Goal: Information Seeking & Learning: Learn about a topic

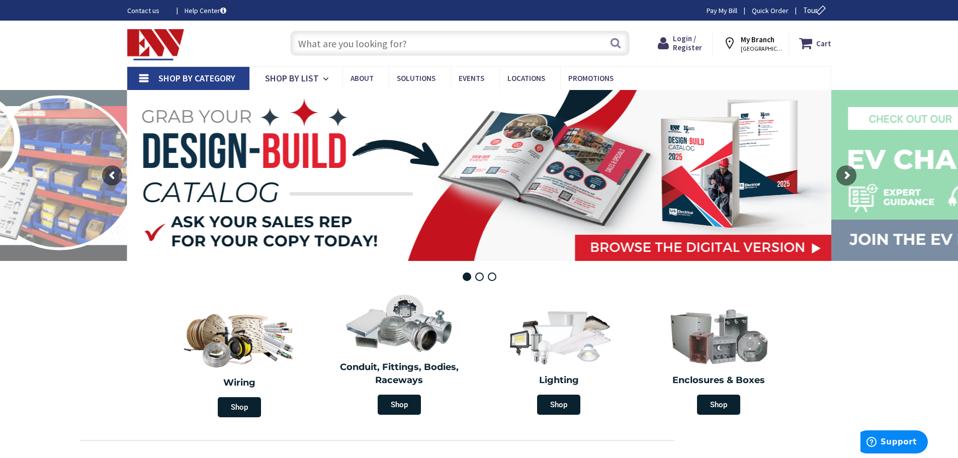
click at [767, 49] on span "WINDSOR, CT" at bounding box center [762, 49] width 43 height 8
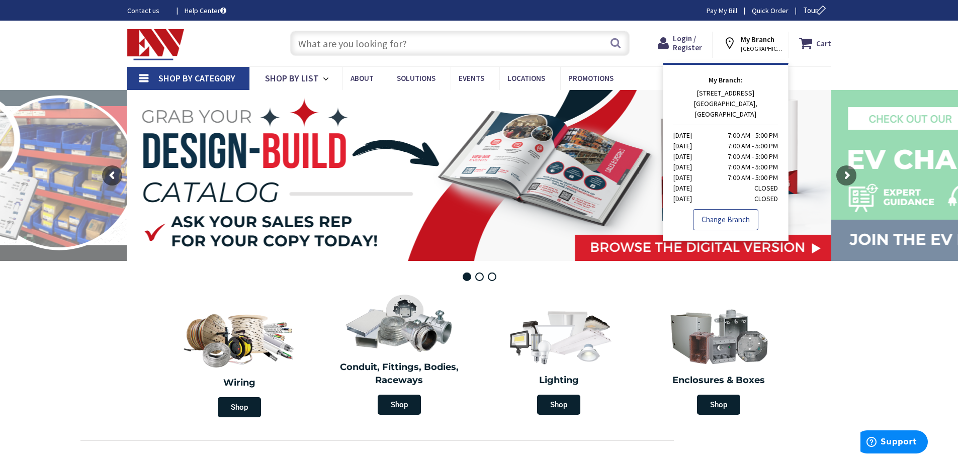
click at [728, 209] on link "Change Branch" at bounding box center [725, 219] width 65 height 21
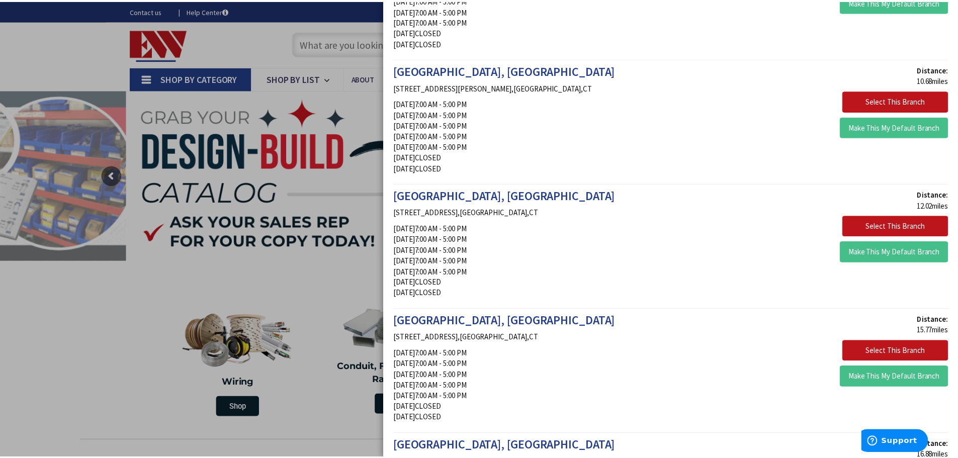
scroll to position [402, 0]
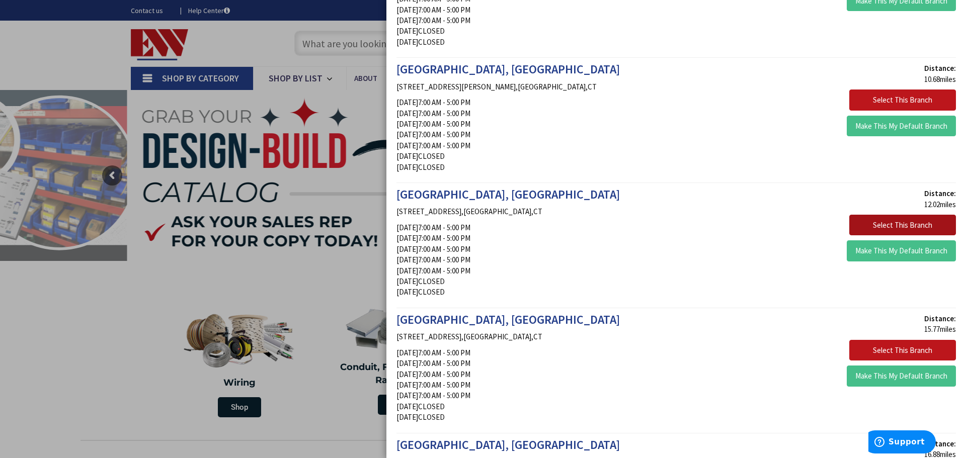
click at [867, 219] on button "Select This Branch" at bounding box center [902, 225] width 107 height 21
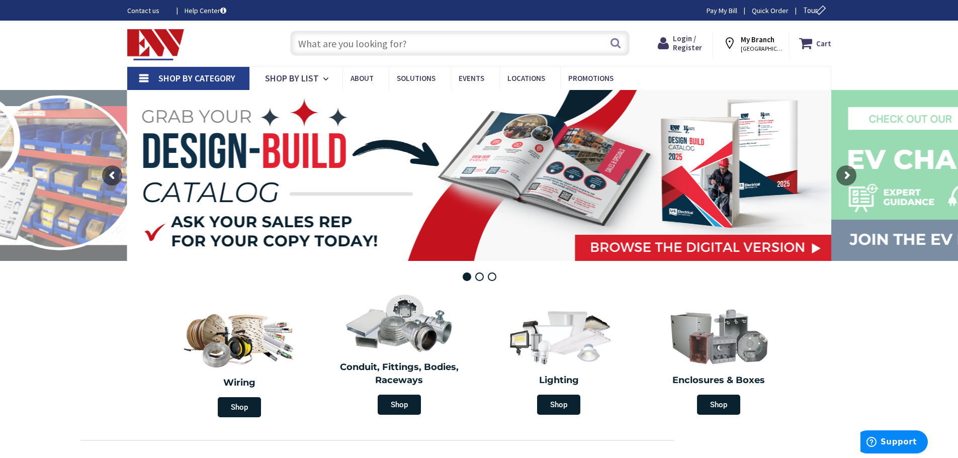
click at [143, 7] on link "Contact us" at bounding box center [147, 11] width 41 height 10
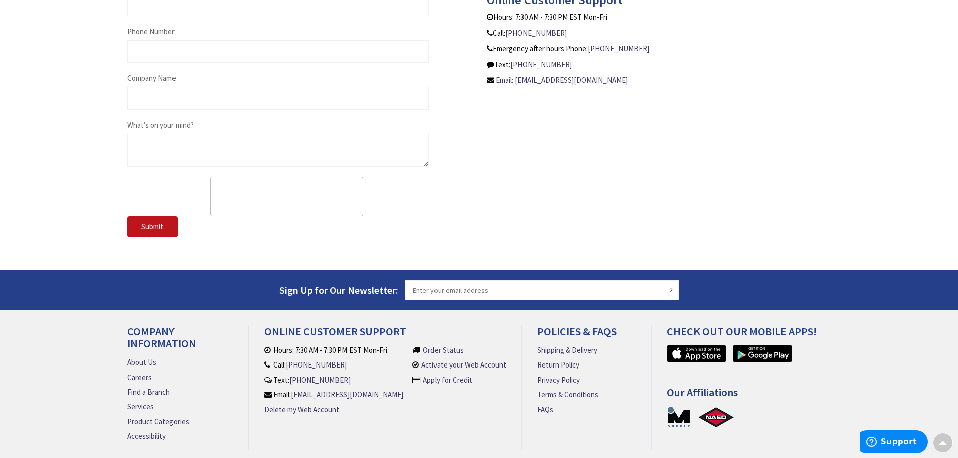
scroll to position [593, 0]
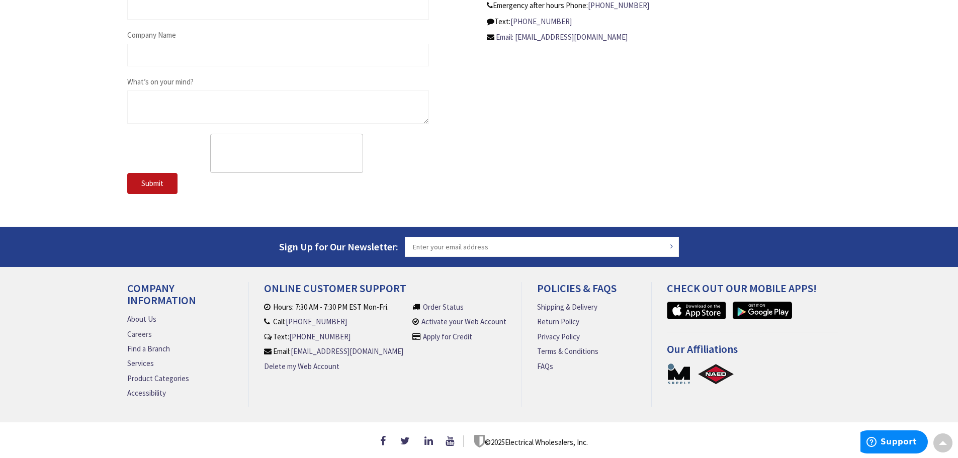
click at [144, 332] on link "Careers" at bounding box center [139, 334] width 25 height 11
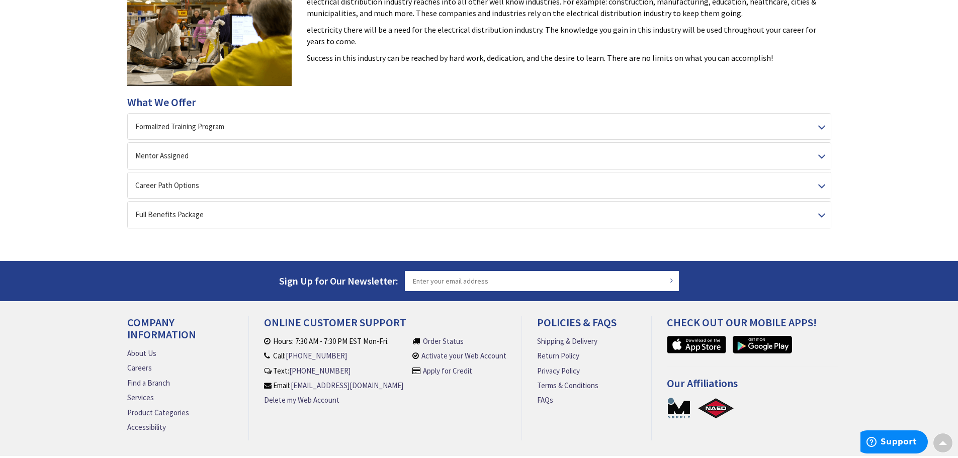
scroll to position [251, 0]
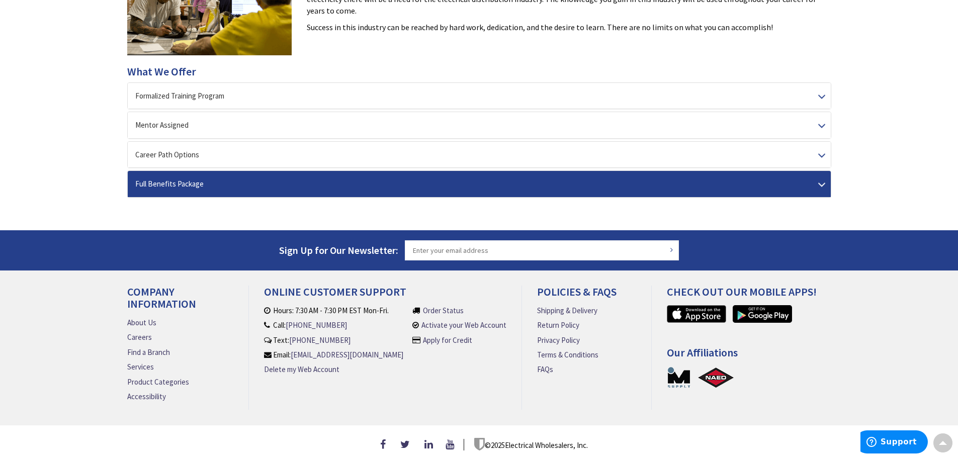
click at [225, 194] on div "Full Benefits Package" at bounding box center [479, 184] width 703 height 26
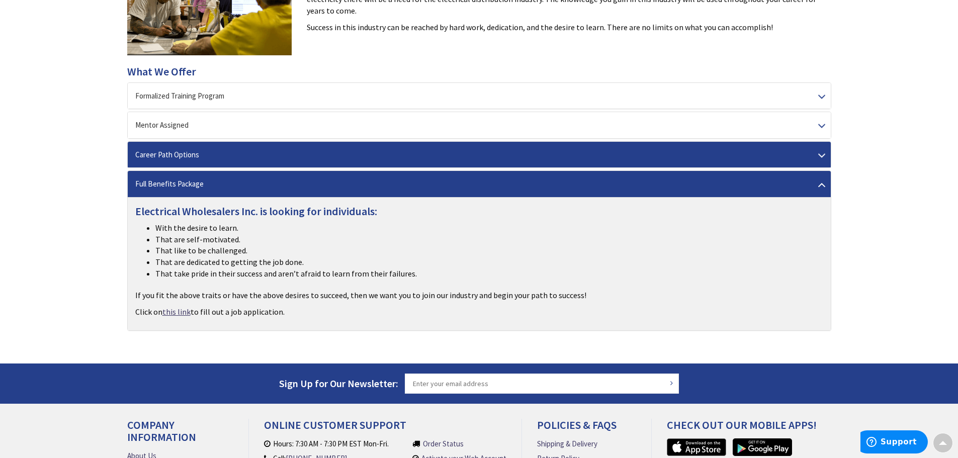
click at [225, 162] on div "Career Path Options" at bounding box center [479, 155] width 703 height 26
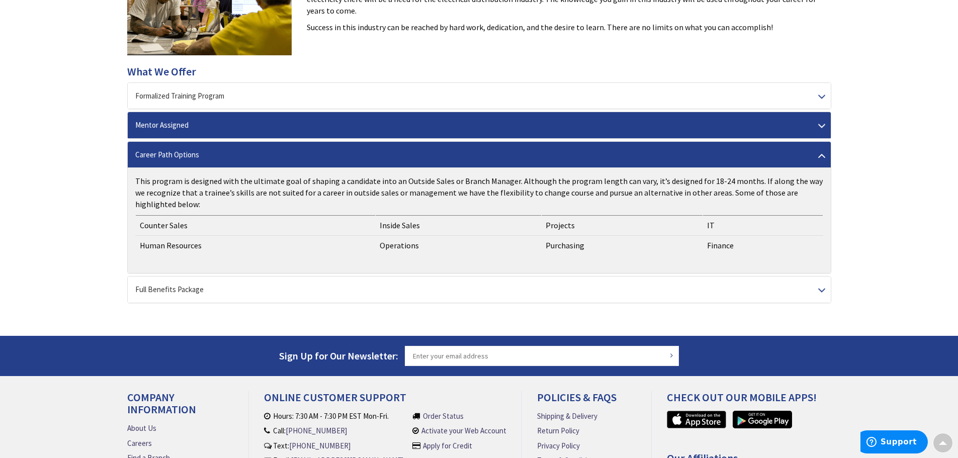
click at [218, 131] on div "Mentor Assigned" at bounding box center [479, 125] width 703 height 26
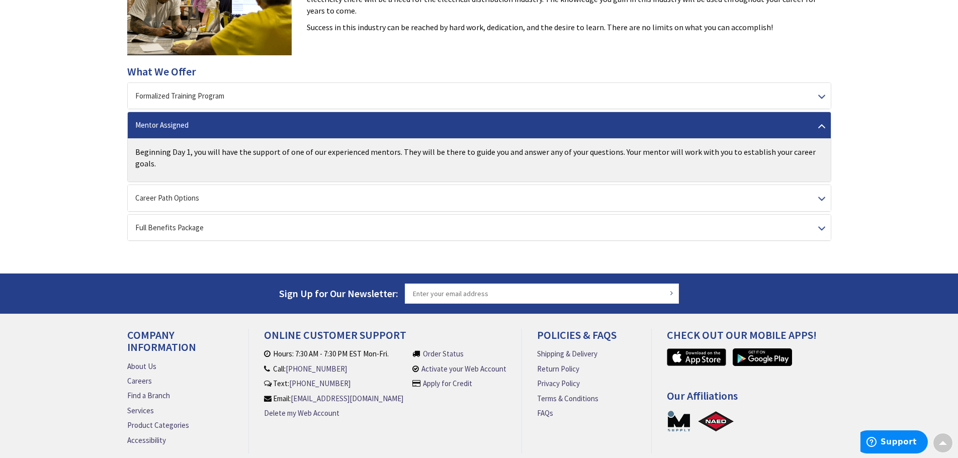
click at [211, 154] on p "Beginning Day 1, you will have the support of one of our experienced mentors. T…" at bounding box center [479, 157] width 688 height 23
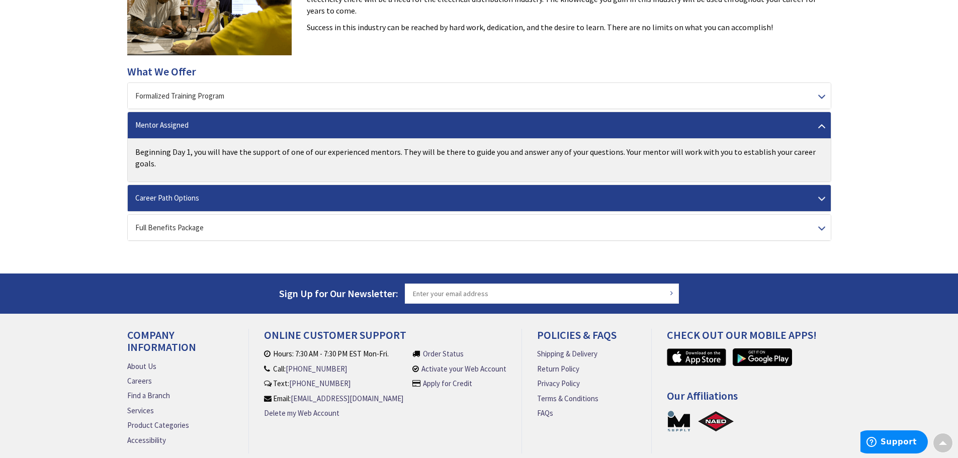
click at [205, 185] on div "Career Path Options" at bounding box center [479, 198] width 703 height 26
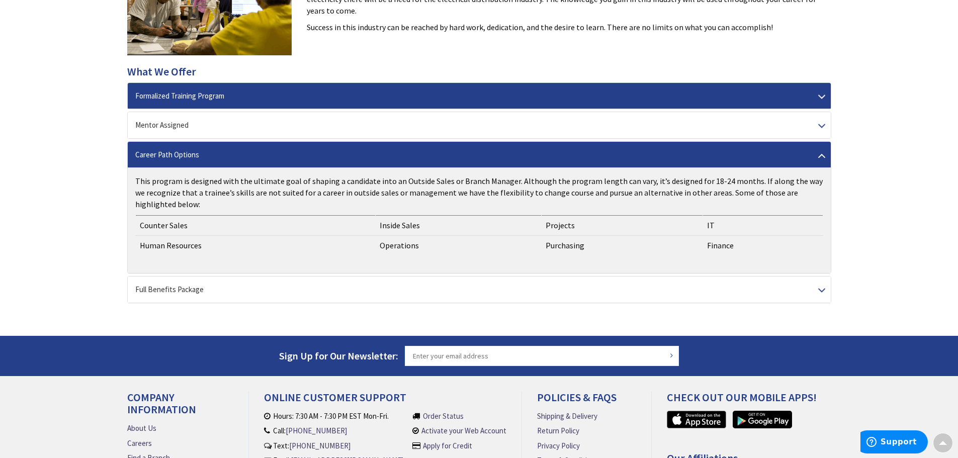
click at [203, 98] on div "Formalized Training Program" at bounding box center [479, 96] width 703 height 26
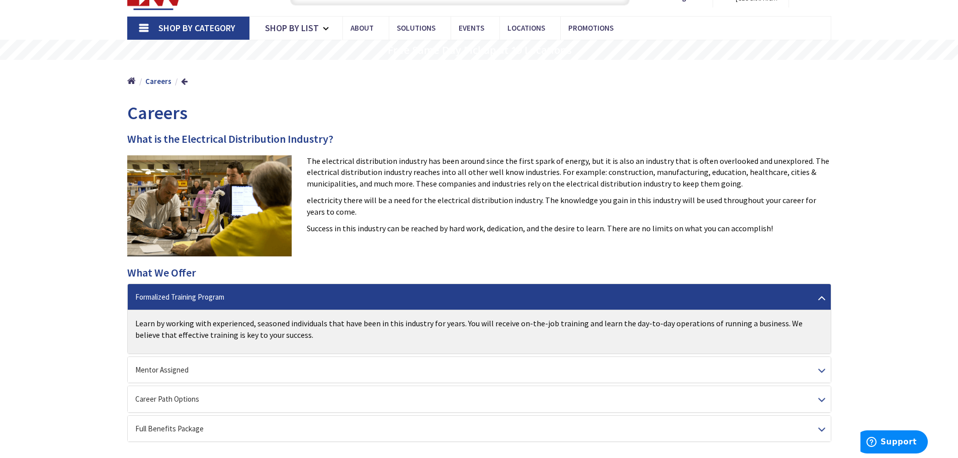
scroll to position [0, 0]
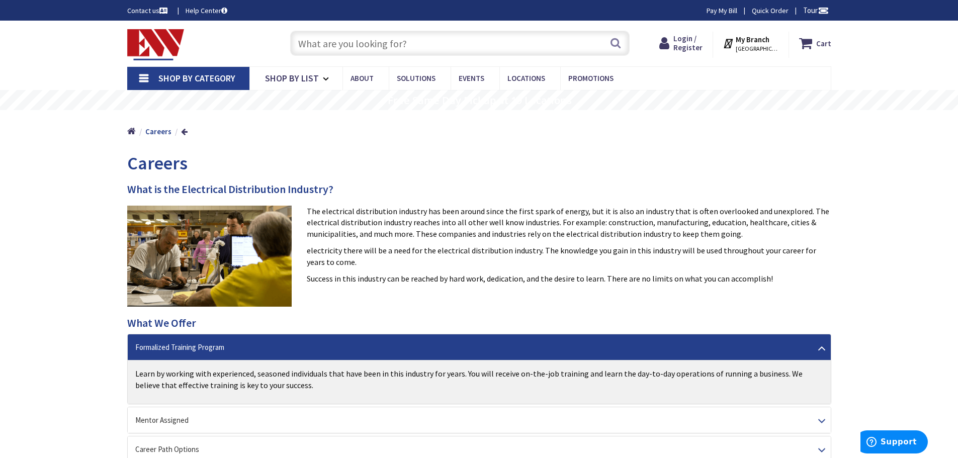
click at [142, 80] on link "Shop By Category" at bounding box center [188, 78] width 122 height 23
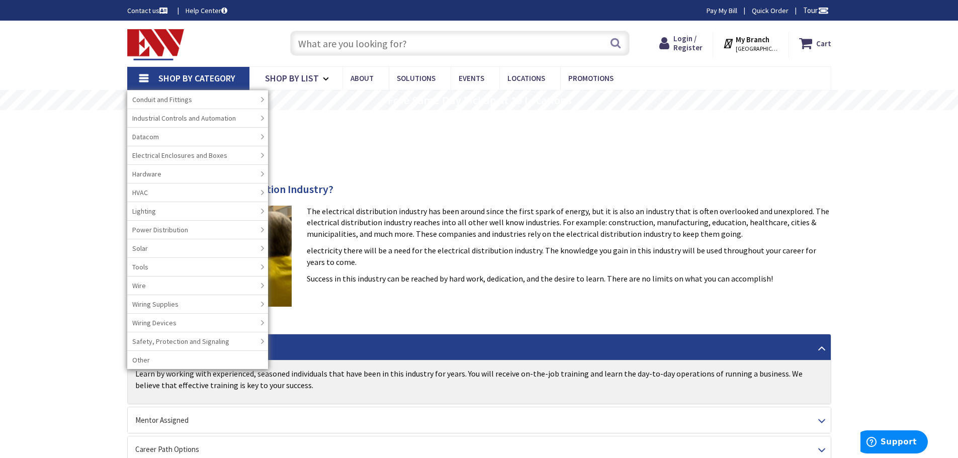
click at [70, 238] on div "Skip to Content Toggle Nav Search Cart My Cart Close" at bounding box center [479, 389] width 958 height 736
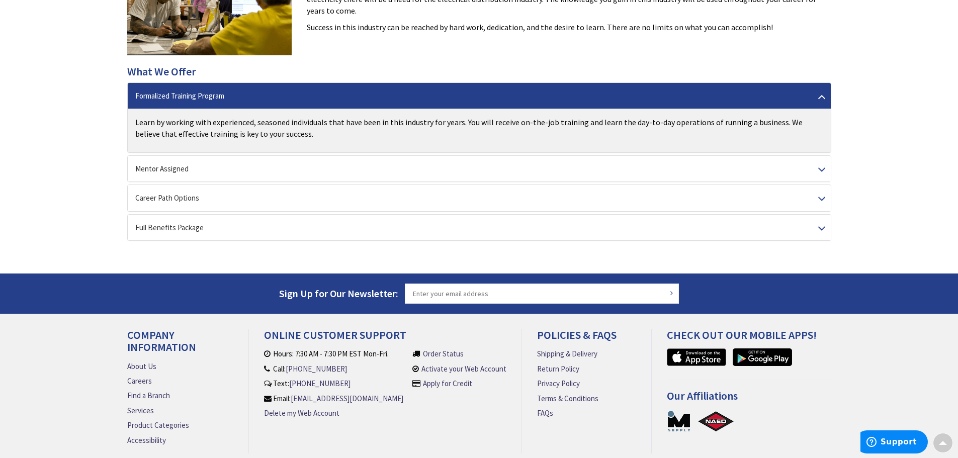
scroll to position [303, 0]
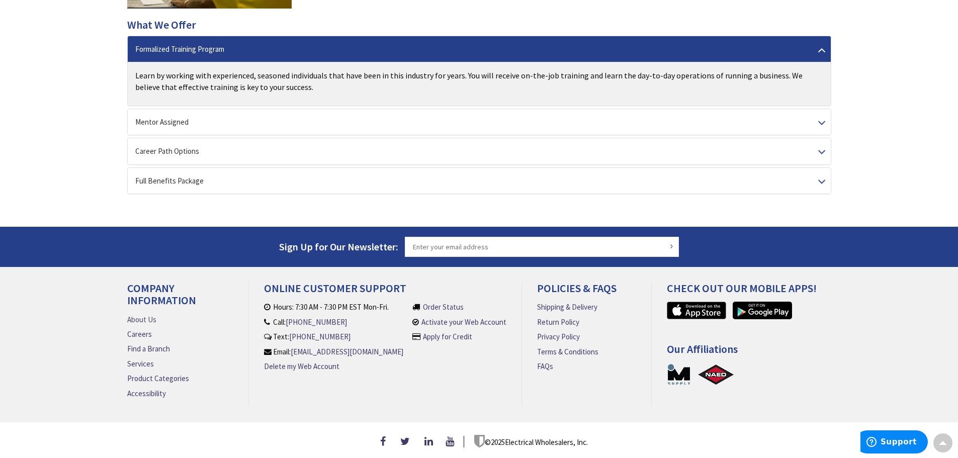
click at [144, 314] on link "About Us" at bounding box center [141, 319] width 29 height 11
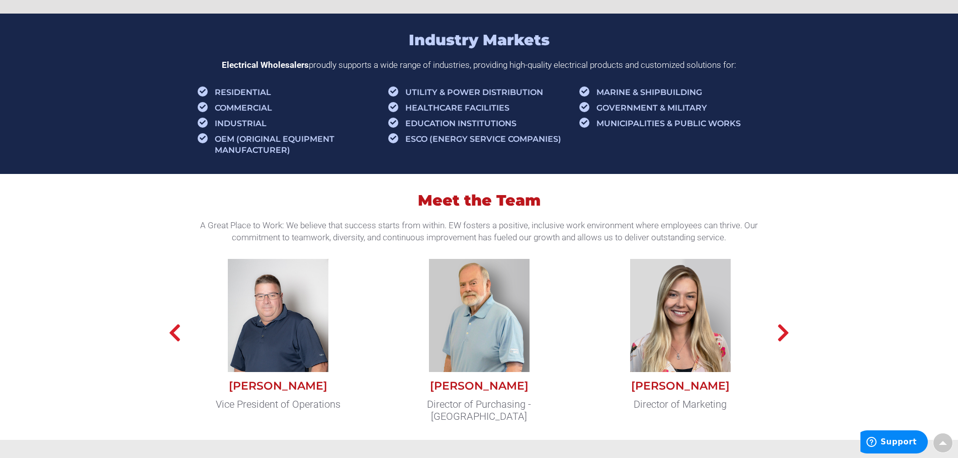
scroll to position [704, 0]
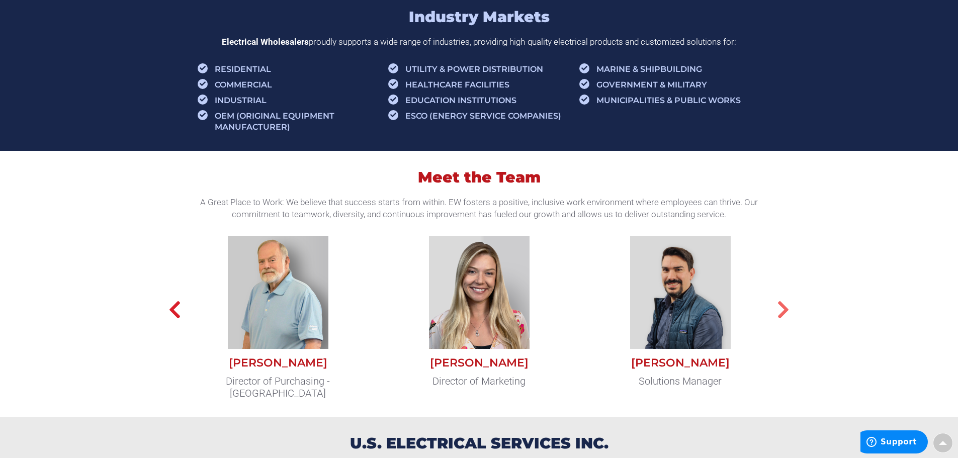
click at [783, 313] on icon "button" at bounding box center [783, 310] width 13 height 20
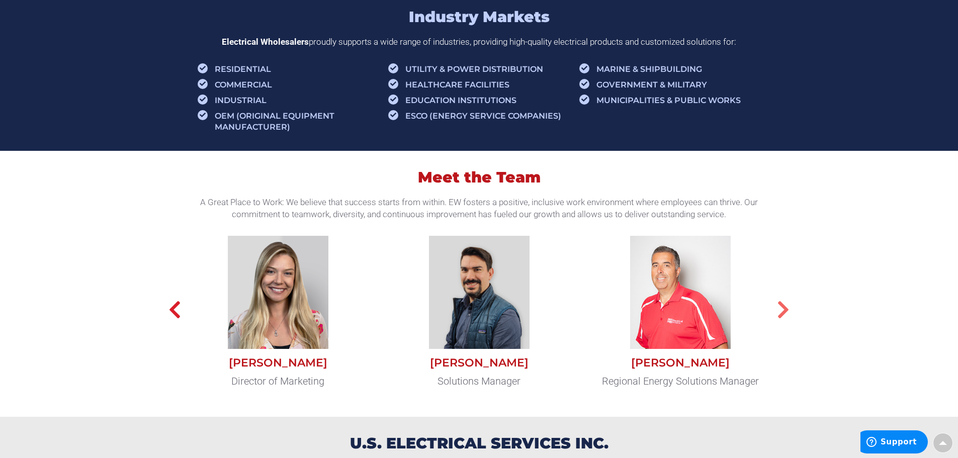
click at [783, 314] on icon "button" at bounding box center [783, 310] width 13 height 20
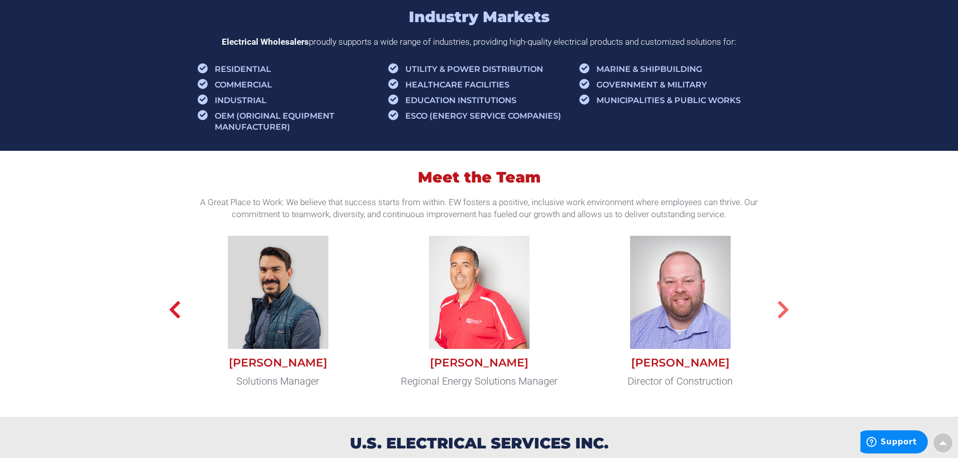
click at [783, 315] on icon "button" at bounding box center [783, 310] width 13 height 20
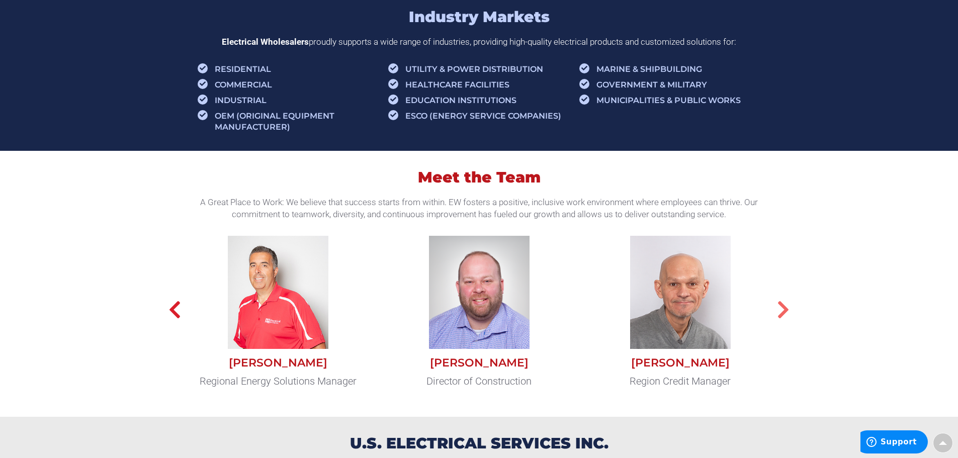
click at [783, 316] on icon "button" at bounding box center [783, 310] width 13 height 20
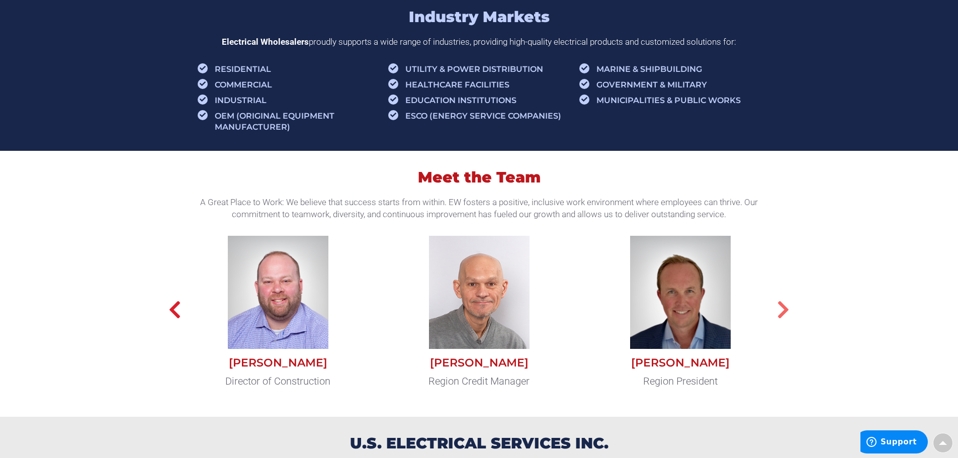
click at [783, 316] on icon "button" at bounding box center [783, 310] width 13 height 20
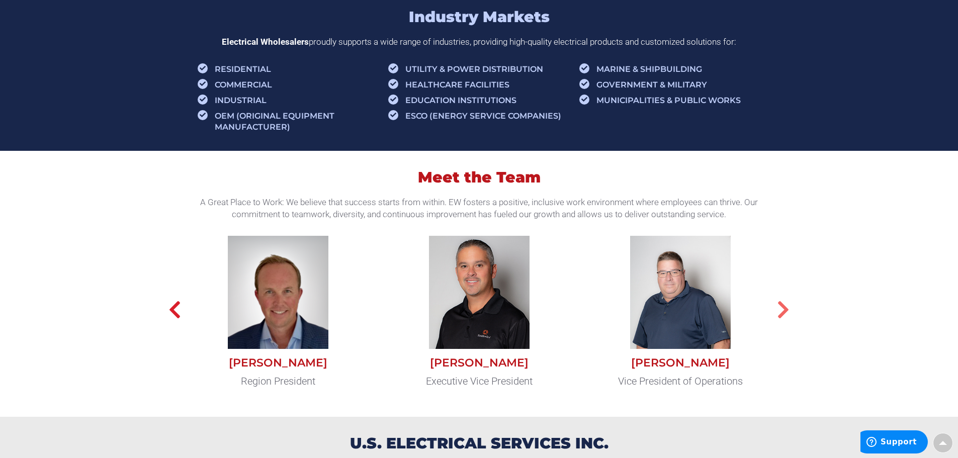
click at [783, 316] on icon "button" at bounding box center [783, 310] width 13 height 20
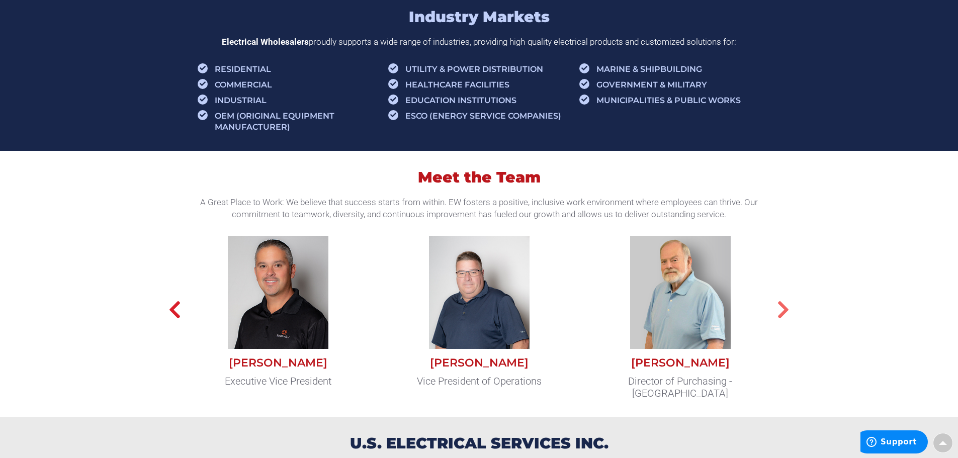
click at [783, 316] on icon "button" at bounding box center [783, 310] width 13 height 20
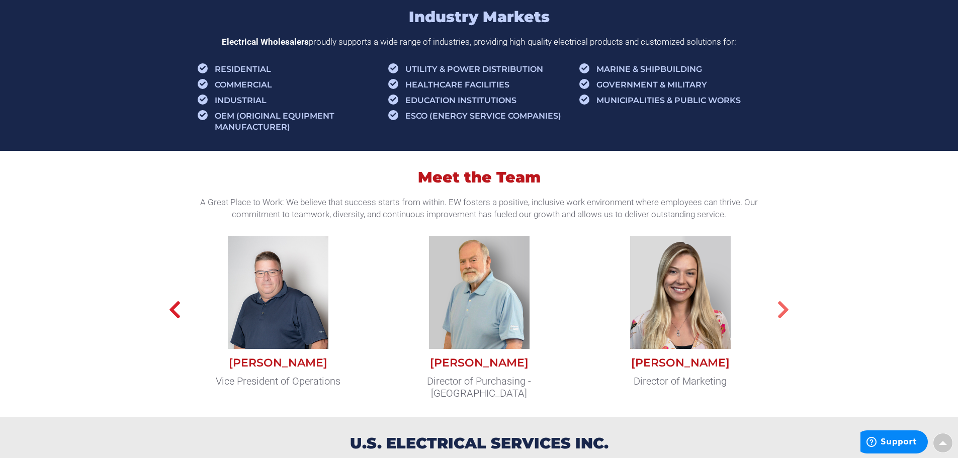
click at [783, 316] on icon "button" at bounding box center [783, 310] width 13 height 20
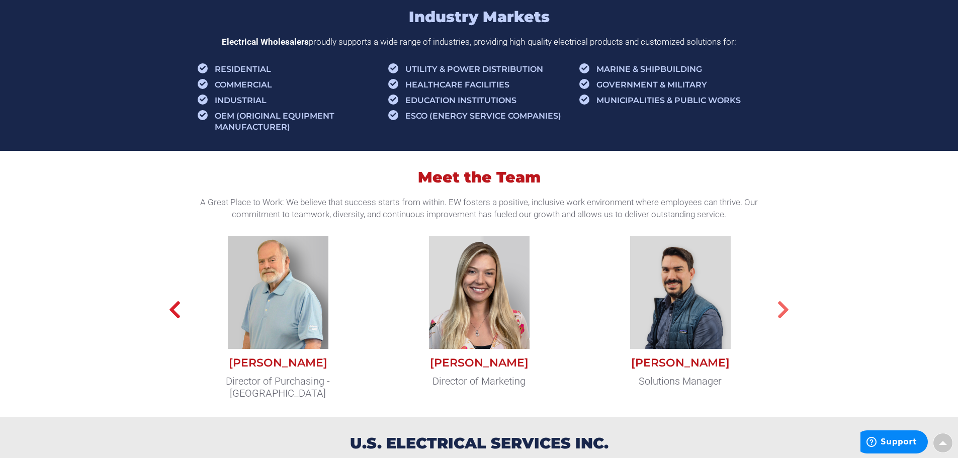
click at [783, 316] on icon "button" at bounding box center [783, 310] width 13 height 20
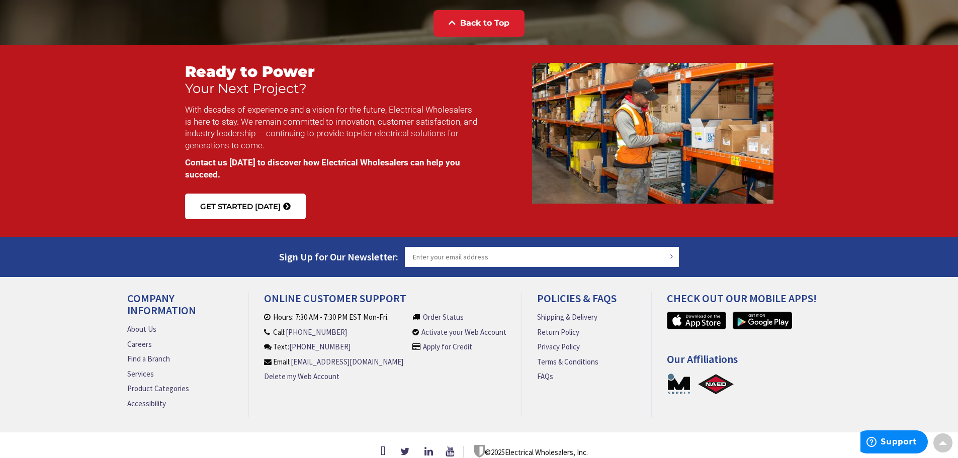
scroll to position [1370, 0]
